Goal: Feedback & Contribution: Submit feedback/report problem

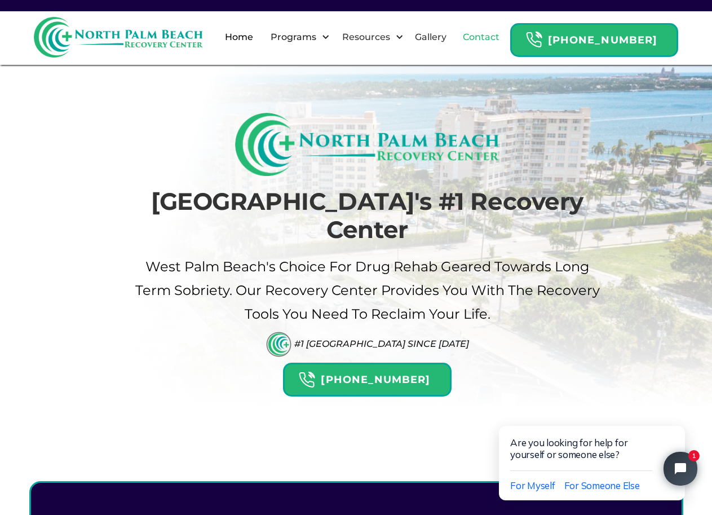
click at [490, 25] on link "Contact" at bounding box center [481, 37] width 50 height 36
click at [487, 43] on link "Contact" at bounding box center [481, 37] width 50 height 36
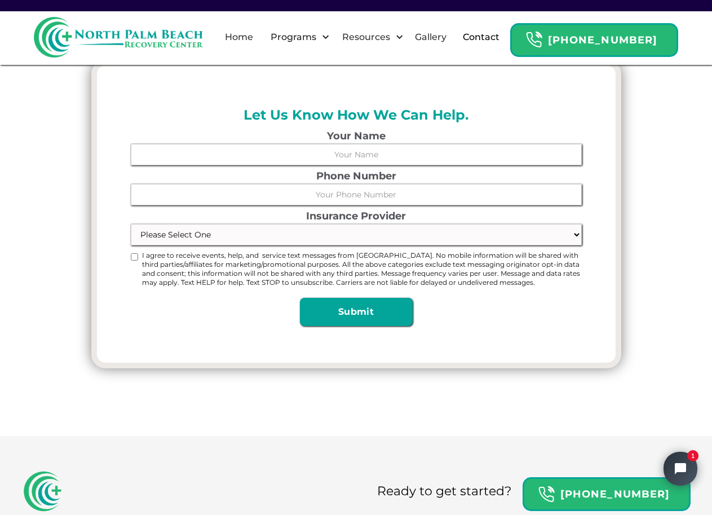
click at [214, 246] on form "Your Name Phone Number Insurance Provider Please Select One Through Their Emplo…" at bounding box center [356, 229] width 451 height 196
click at [211, 246] on form "Your Name Phone Number Insurance Provider Please Select One Through Their Emplo…" at bounding box center [356, 229] width 451 height 196
click at [196, 242] on select "Please Select One Through Their Employer Self Insured Medicaid/Medicare Not Ins…" at bounding box center [356, 234] width 451 height 21
select select "Self Insured"
click at [131, 224] on select "Please Select One Through Their Employer Self Insured Medicaid/Medicare Not Ins…" at bounding box center [356, 234] width 451 height 21
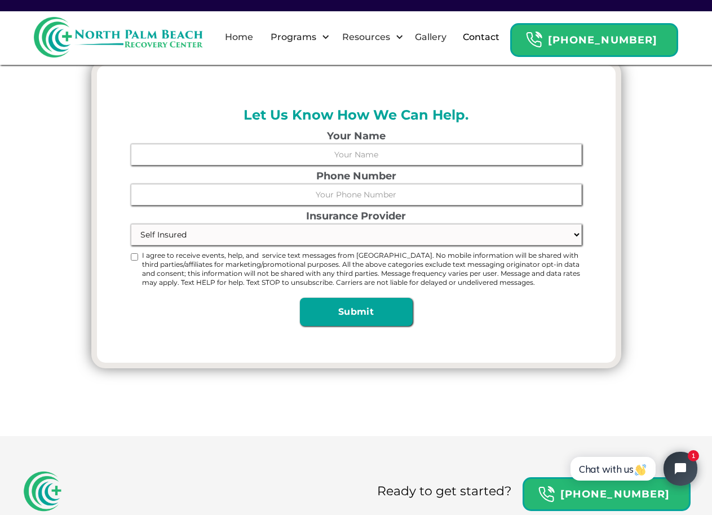
click at [134, 258] on input "I agree to receive events, help, and service text messages from Nort Palm Beach…" at bounding box center [134, 256] width 7 height 7
checkbox input "true"
click at [680, 455] on button "Open chat widget" at bounding box center [680, 468] width 37 height 37
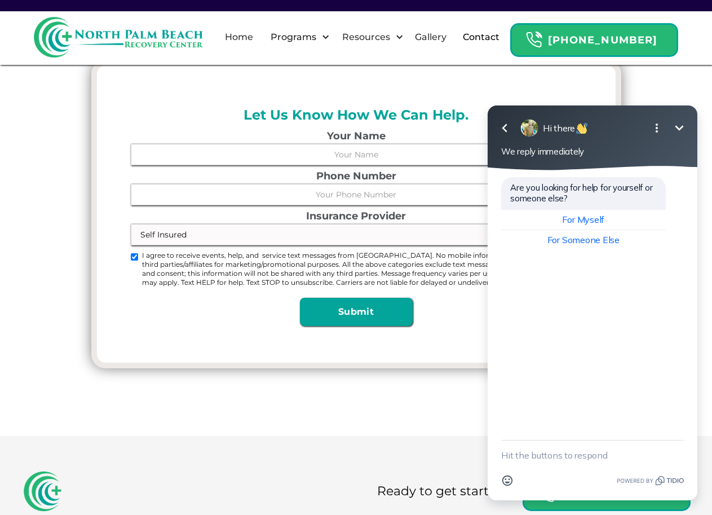
click at [570, 460] on textarea "New message" at bounding box center [592, 454] width 183 height 29
paste textarea "Hello, I would like to offer some suggestions for your website. No cost, no cat…"
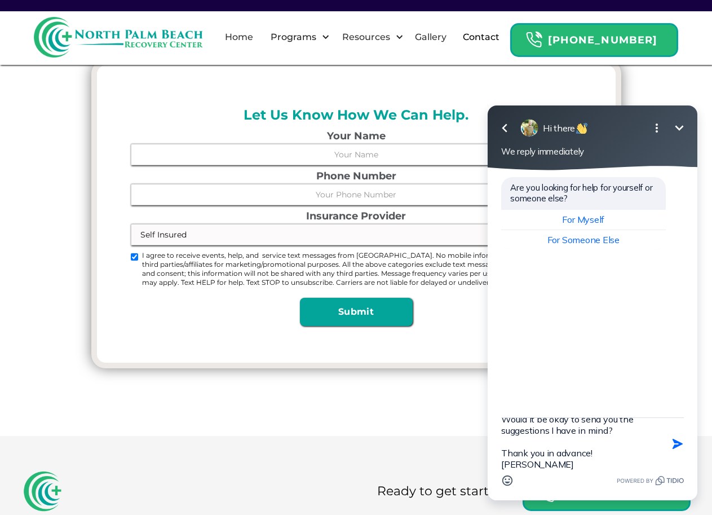
type textarea "Hello, I would like to offer some suggestions for your website. No cost, no cat…"
click at [693, 427] on div "Hello, I would like to offer some suggestions for your website. No cost, no cat…" at bounding box center [592, 458] width 210 height 83
click at [677, 439] on icon "button" at bounding box center [677, 443] width 12 height 12
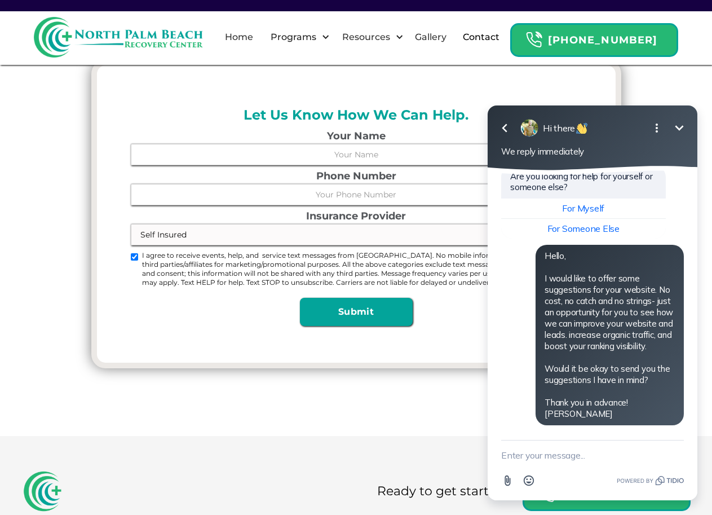
paste textarea "triciamillermkt@gmail.com"
click at [561, 456] on textarea "New message" at bounding box center [592, 454] width 183 height 29
type textarea "triciamillermkt@gmail.com"
click at [674, 451] on icon "button" at bounding box center [677, 455] width 10 height 10
